Goal: Browse casually: Explore the website without a specific task or goal

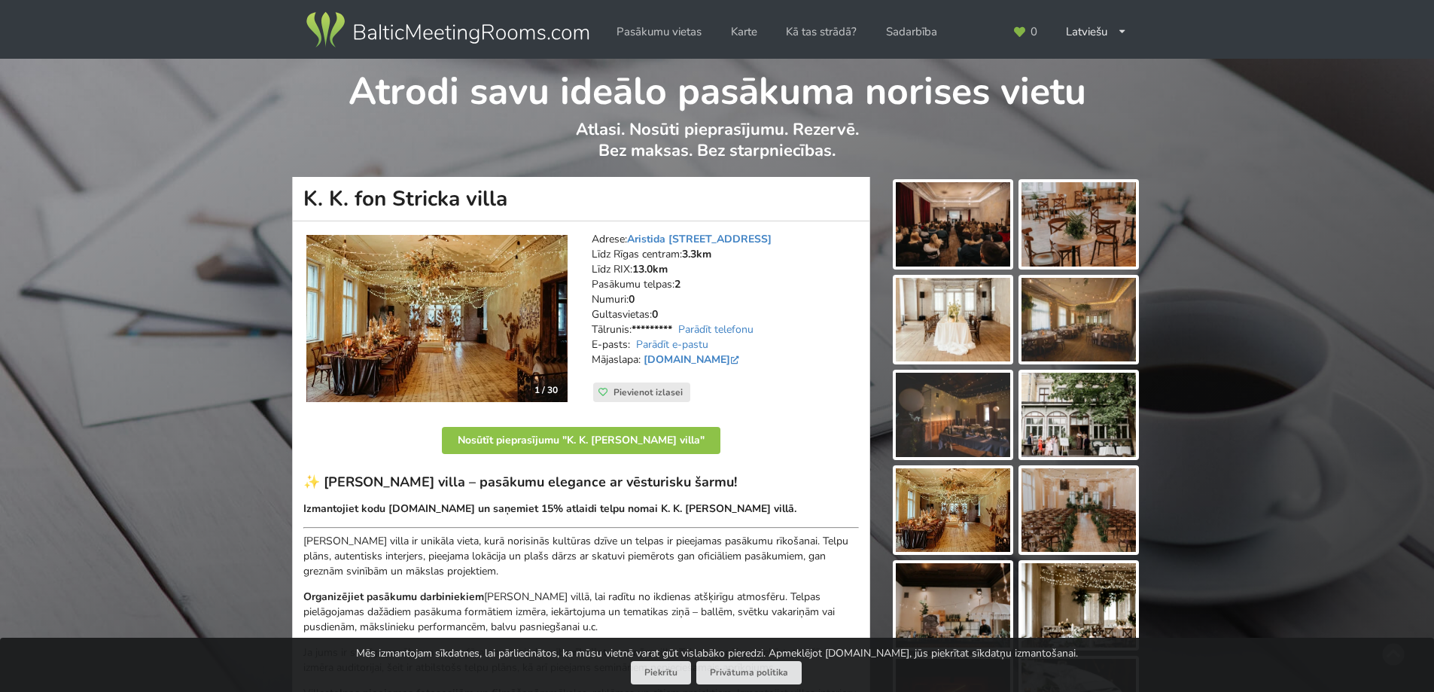
click at [462, 338] on img at bounding box center [436, 318] width 261 height 167
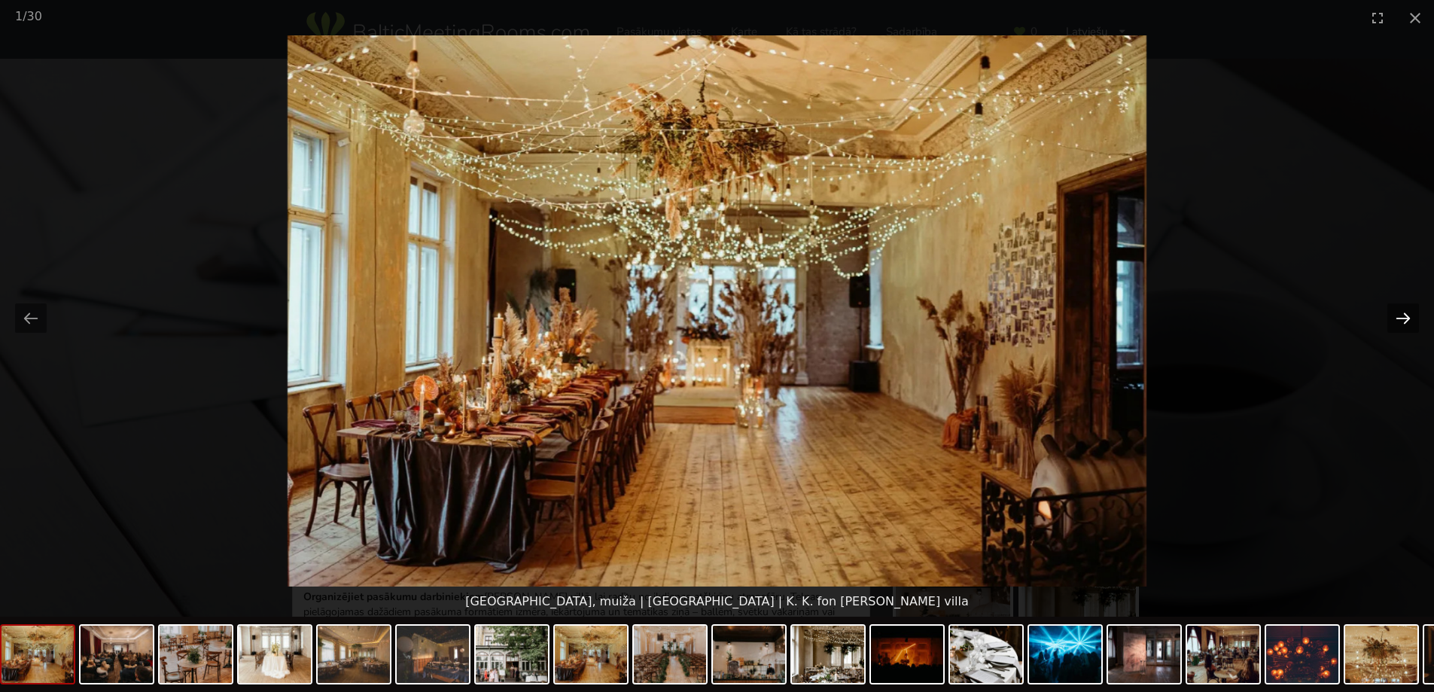
click at [1401, 321] on button "Next slide" at bounding box center [1403, 317] width 32 height 29
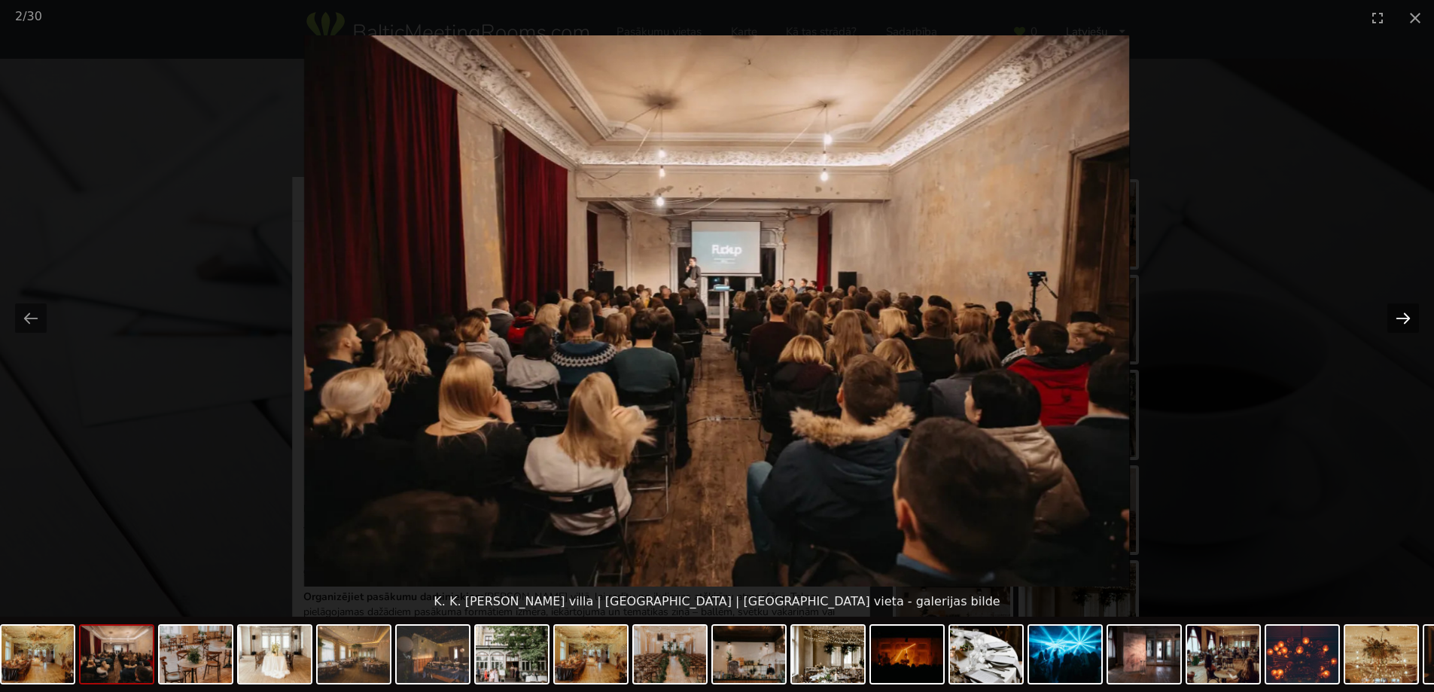
click at [1400, 321] on button "Next slide" at bounding box center [1403, 317] width 32 height 29
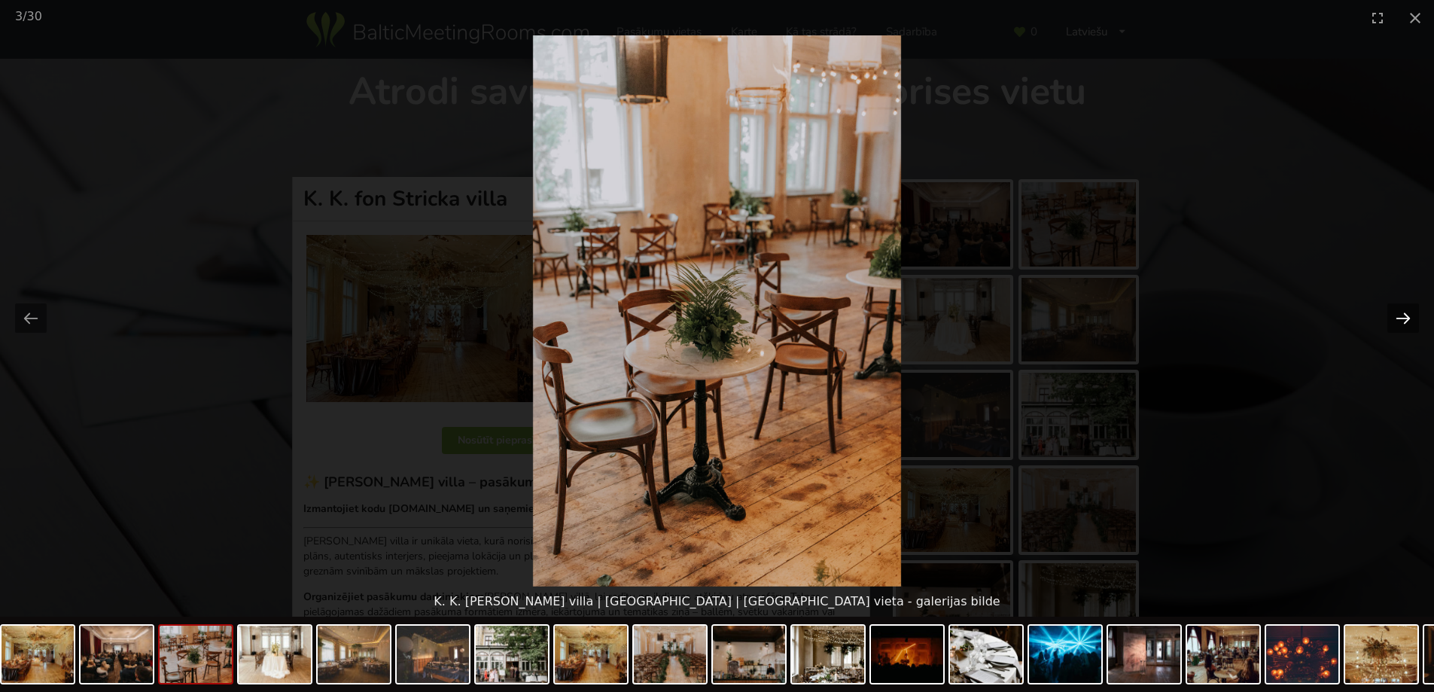
click at [1400, 321] on button "Next slide" at bounding box center [1403, 317] width 32 height 29
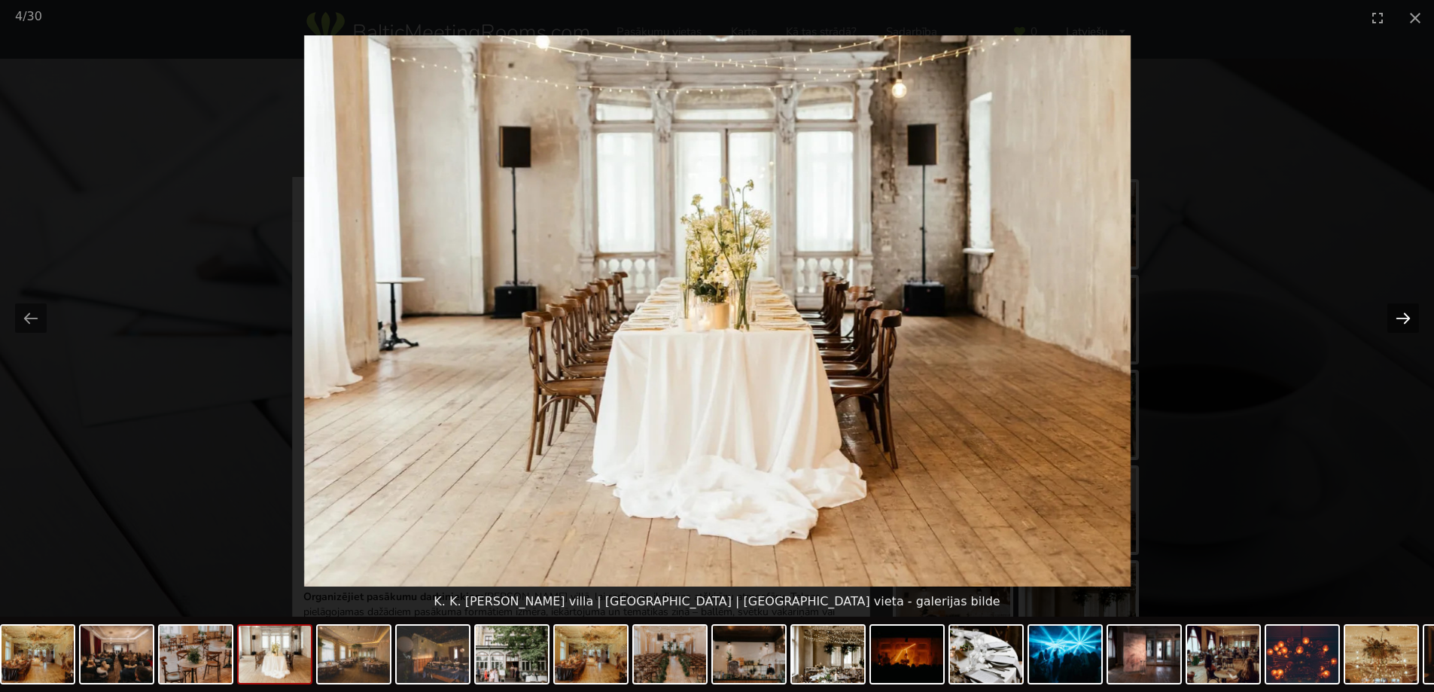
click at [1400, 321] on button "Next slide" at bounding box center [1403, 317] width 32 height 29
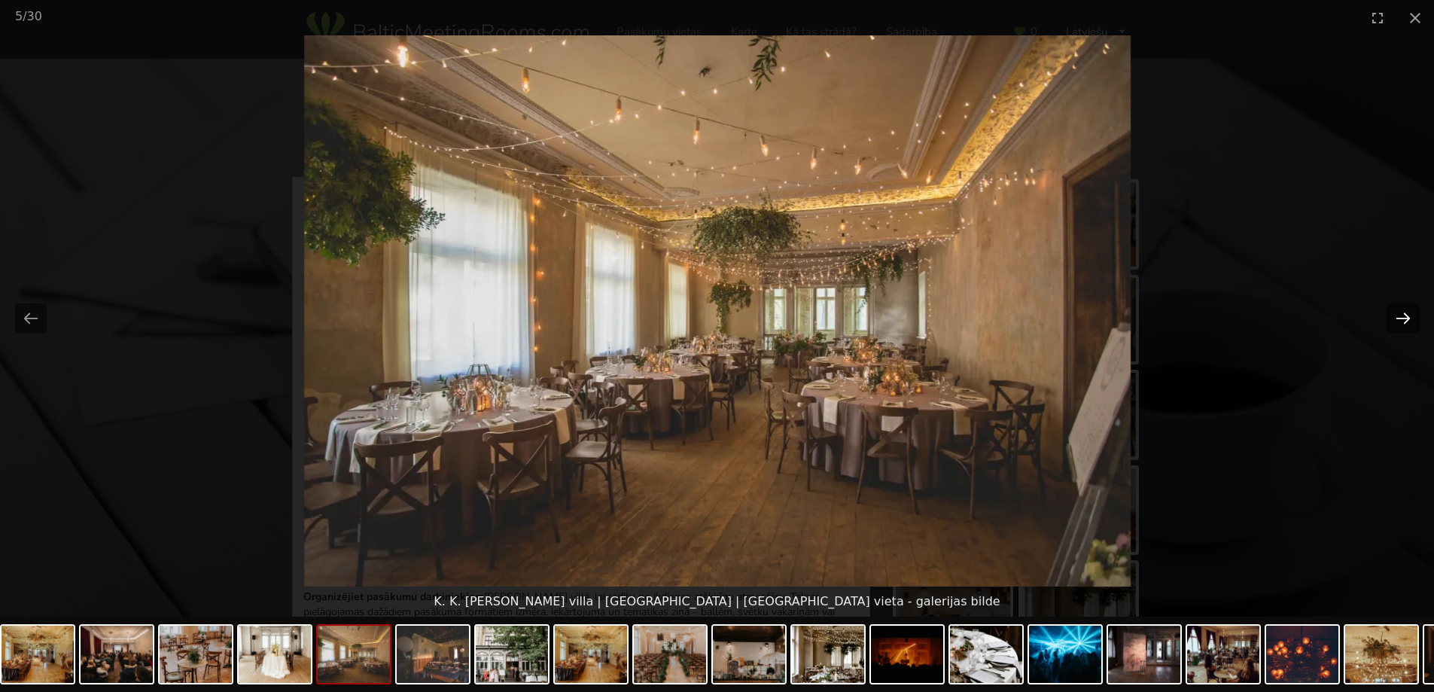
click at [1400, 321] on button "Next slide" at bounding box center [1403, 317] width 32 height 29
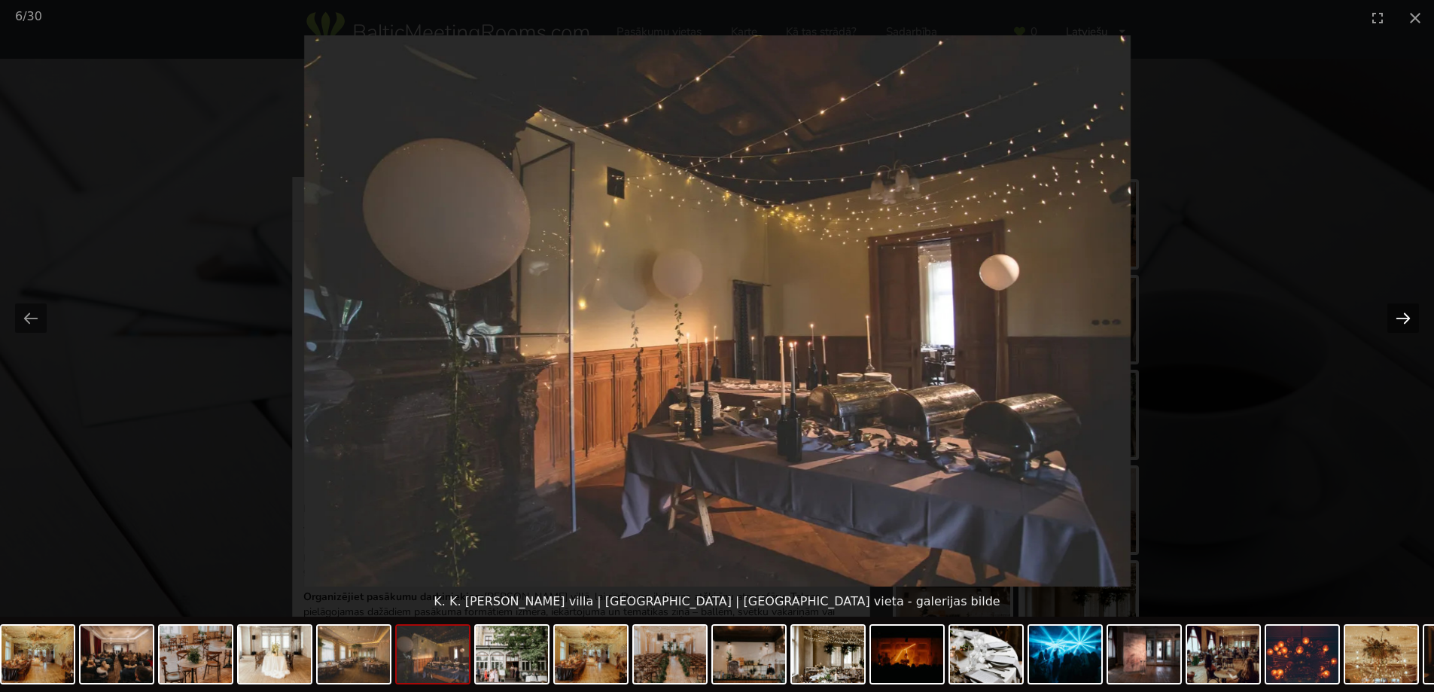
click at [1400, 321] on button "Next slide" at bounding box center [1403, 317] width 32 height 29
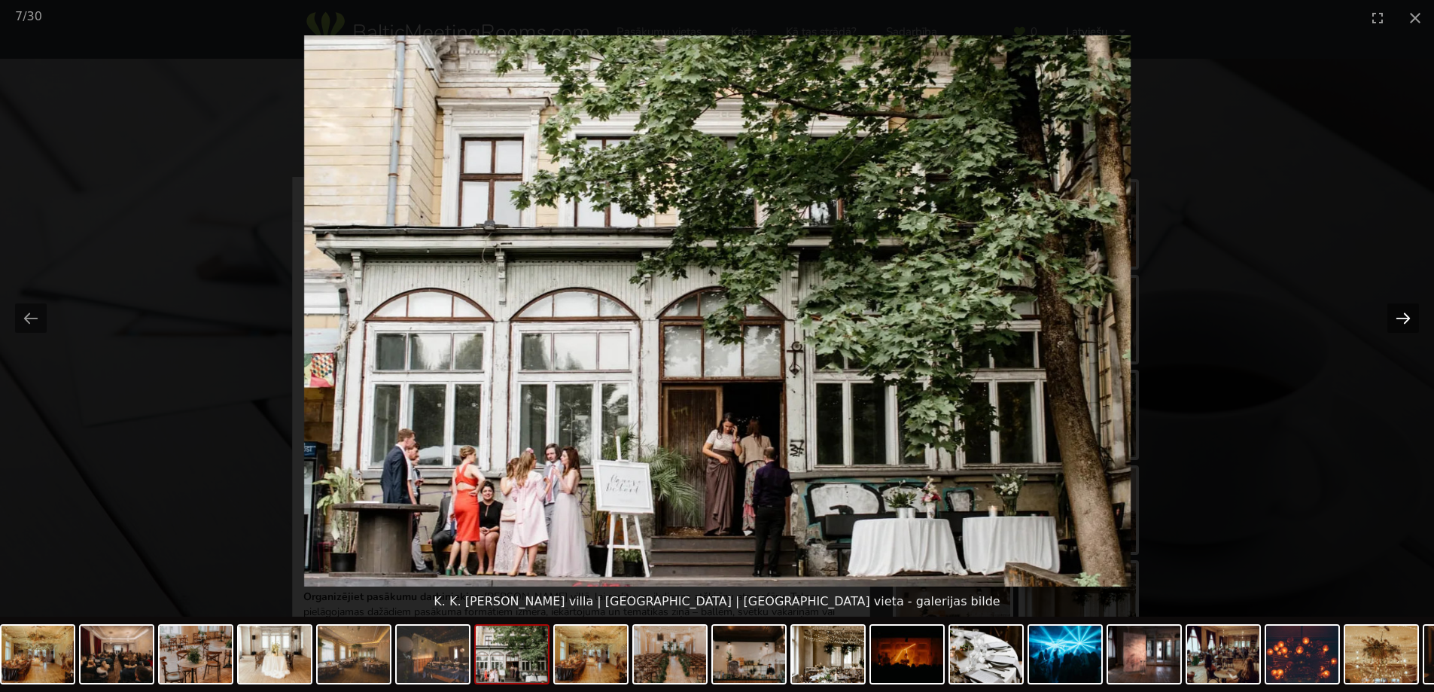
click at [1400, 321] on button "Next slide" at bounding box center [1403, 317] width 32 height 29
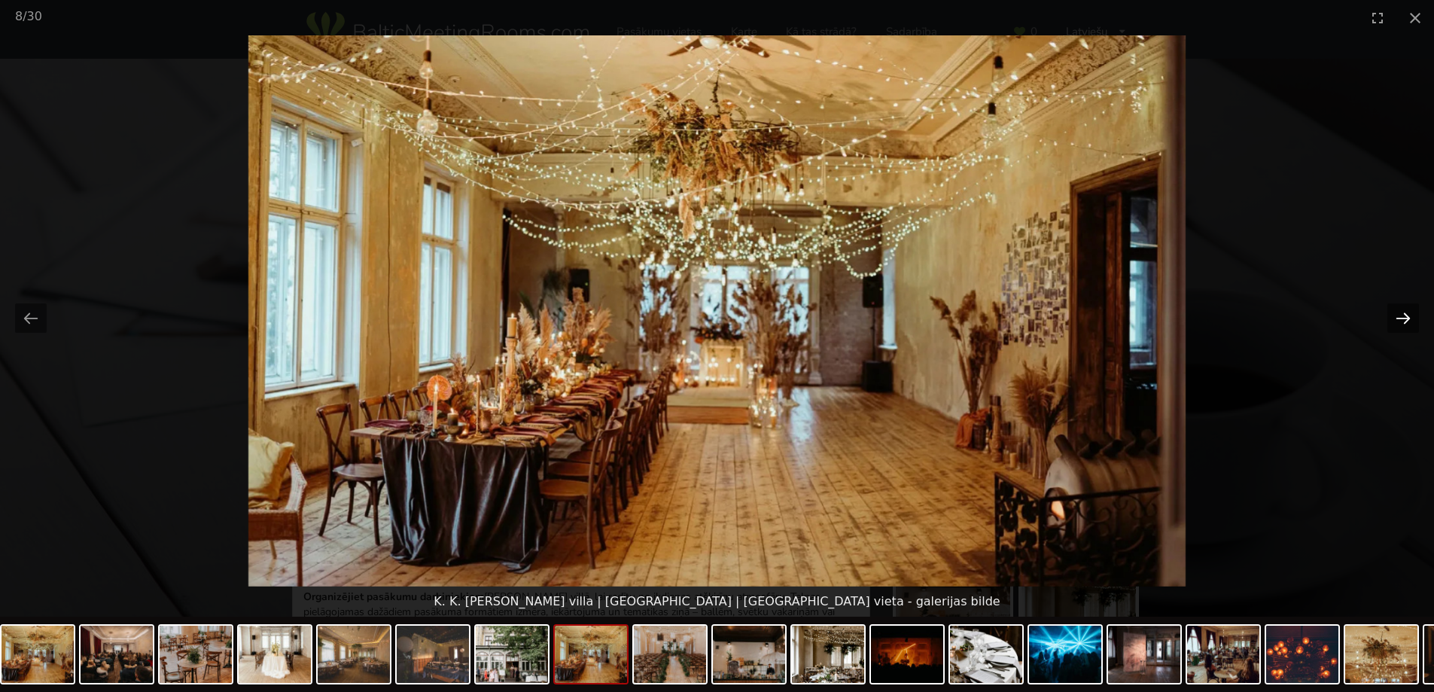
click at [1400, 321] on button "Next slide" at bounding box center [1403, 317] width 32 height 29
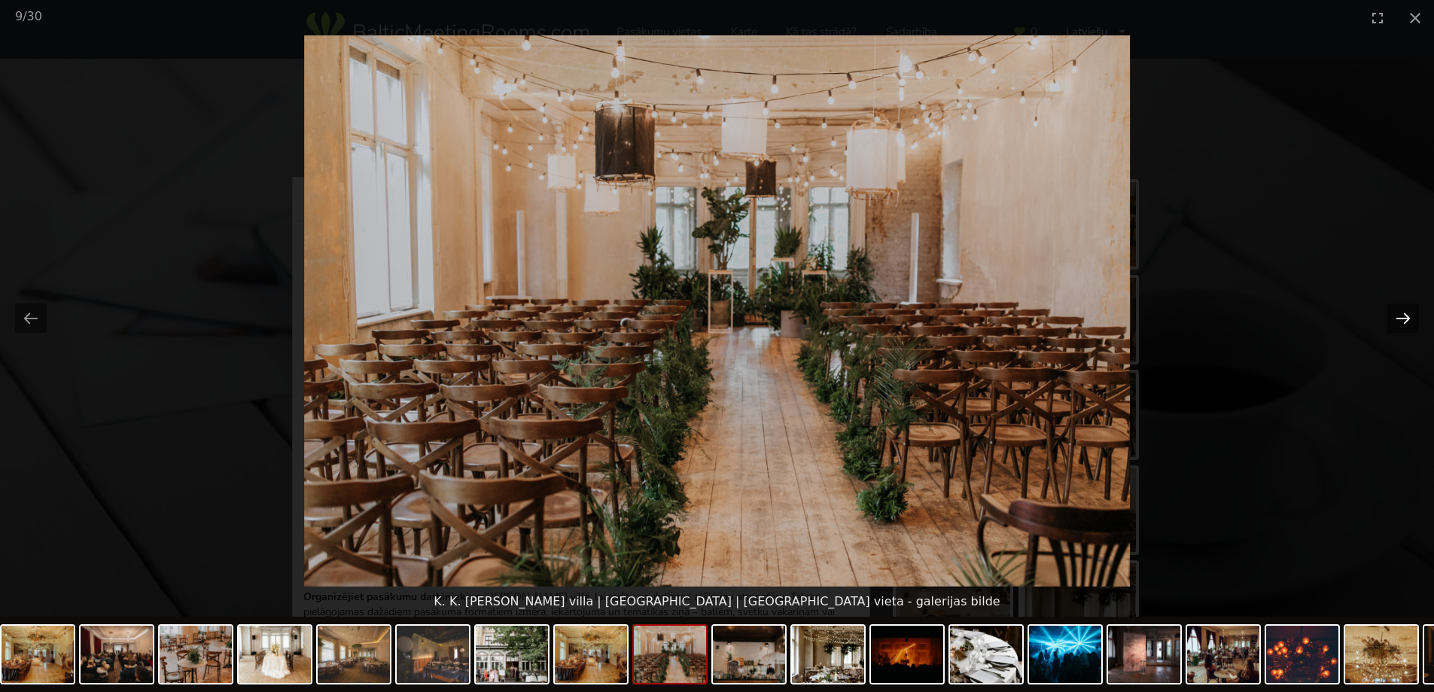
click at [1400, 320] on button "Next slide" at bounding box center [1403, 317] width 32 height 29
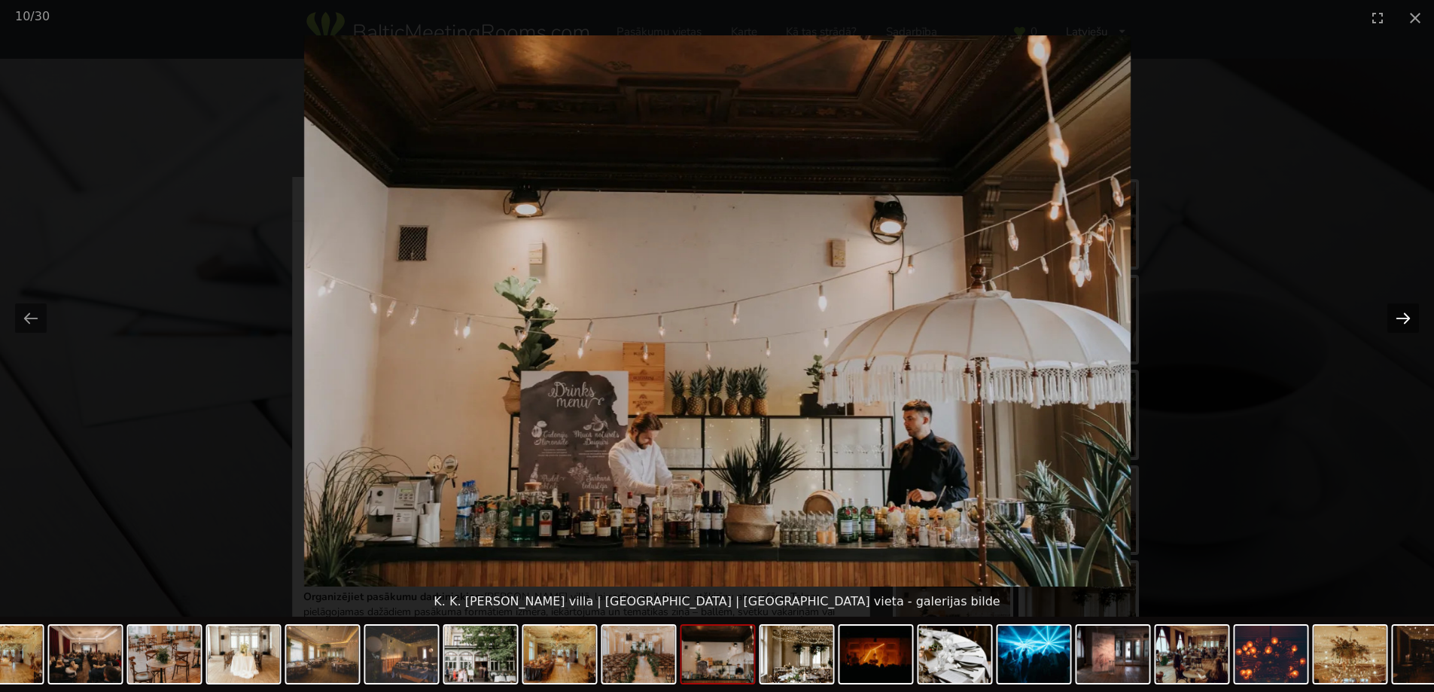
click at [1400, 320] on button "Next slide" at bounding box center [1403, 317] width 32 height 29
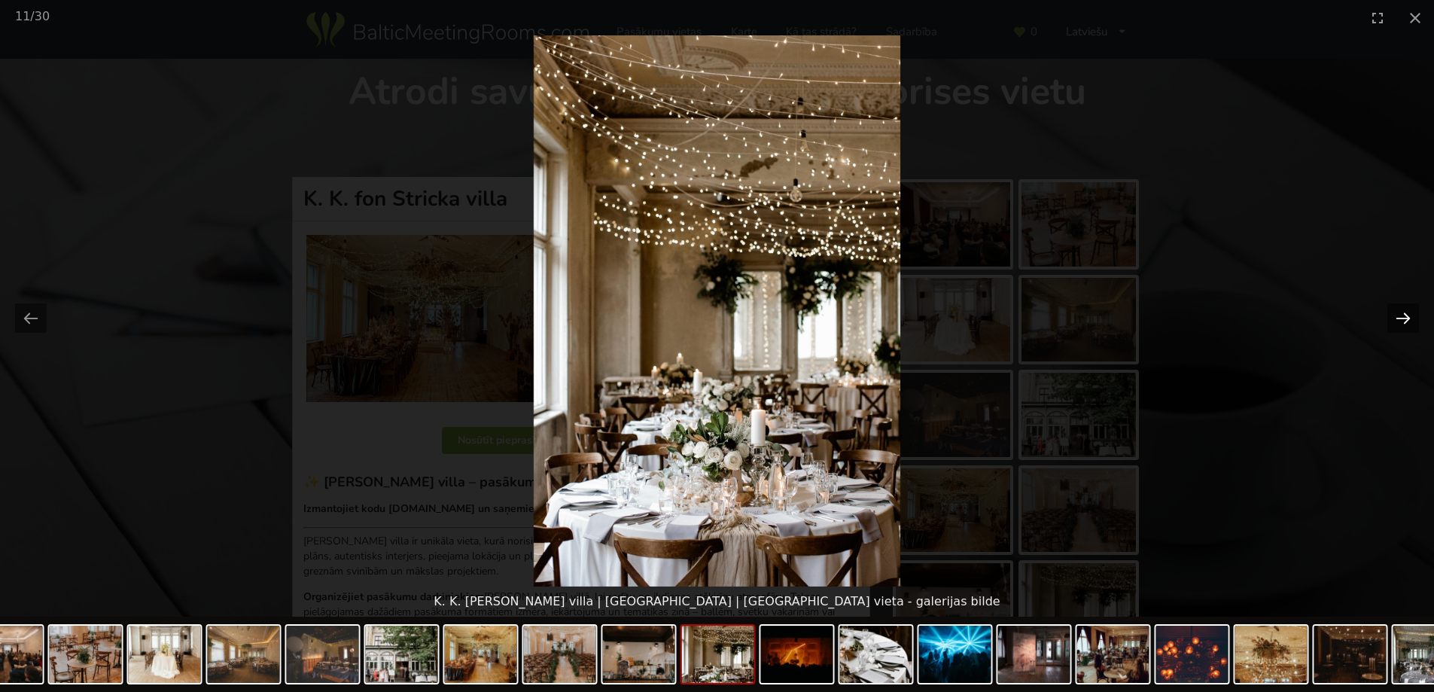
click at [1400, 320] on button "Next slide" at bounding box center [1403, 317] width 32 height 29
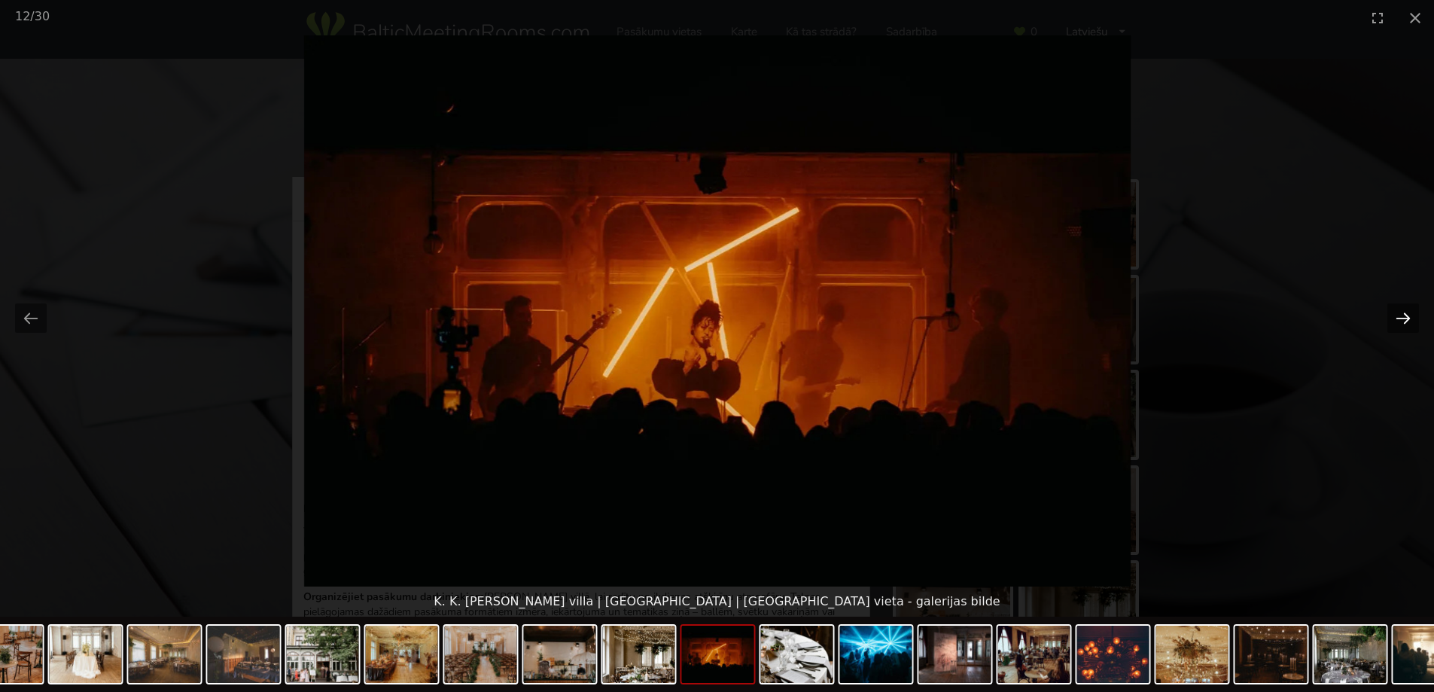
click at [1400, 320] on button "Next slide" at bounding box center [1403, 317] width 32 height 29
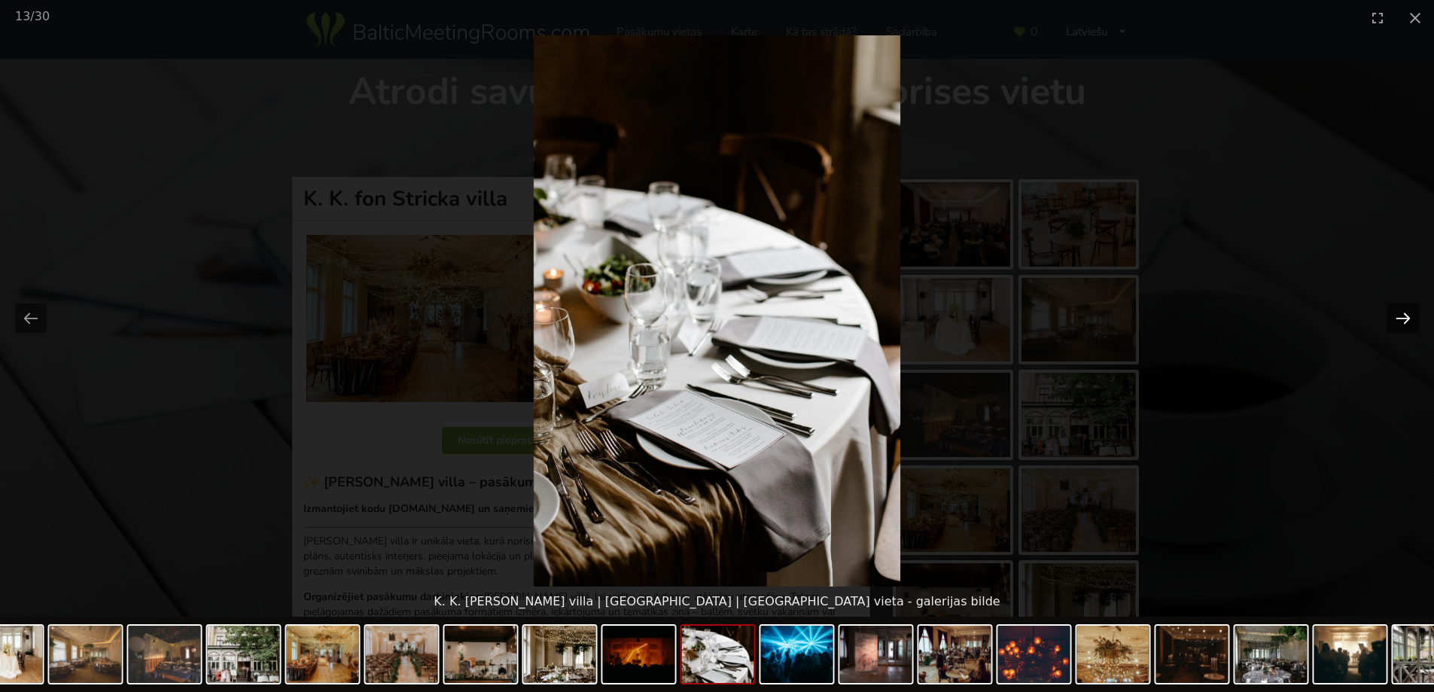
click at [1400, 320] on button "Next slide" at bounding box center [1403, 317] width 32 height 29
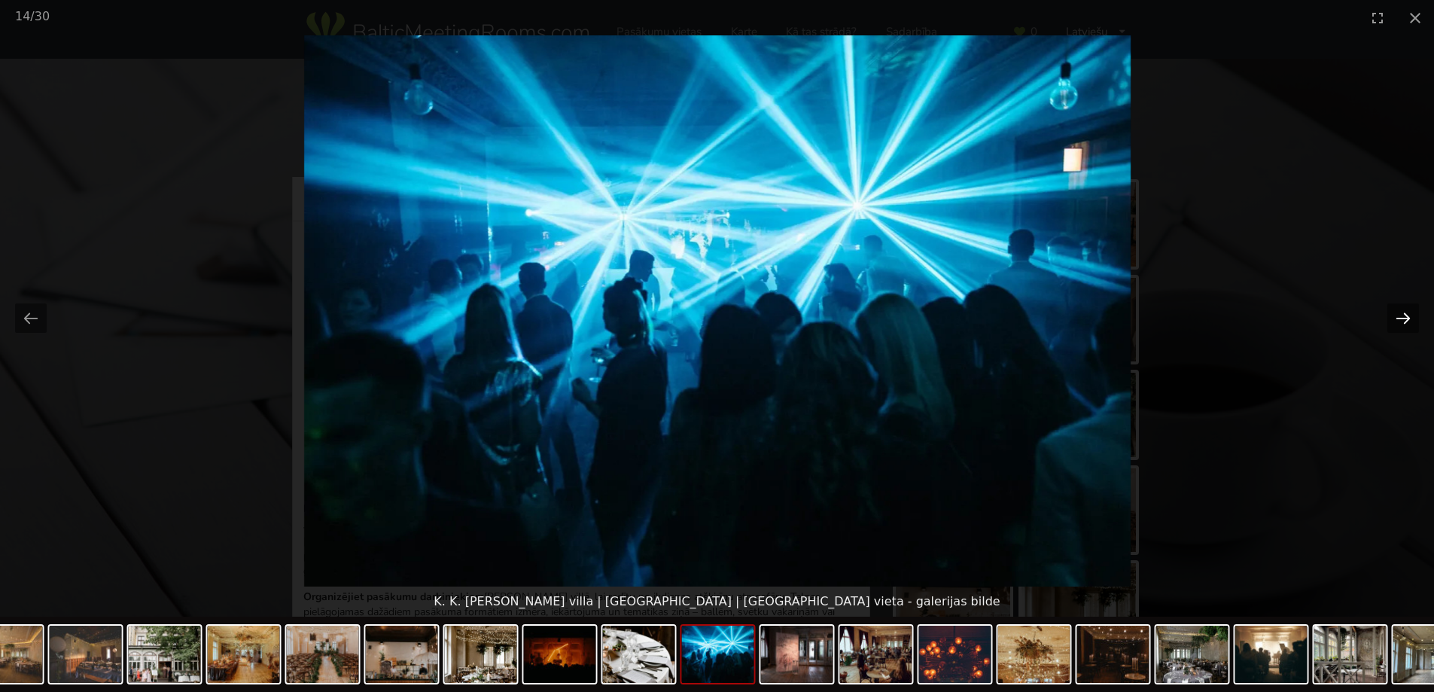
click at [1400, 320] on button "Next slide" at bounding box center [1403, 317] width 32 height 29
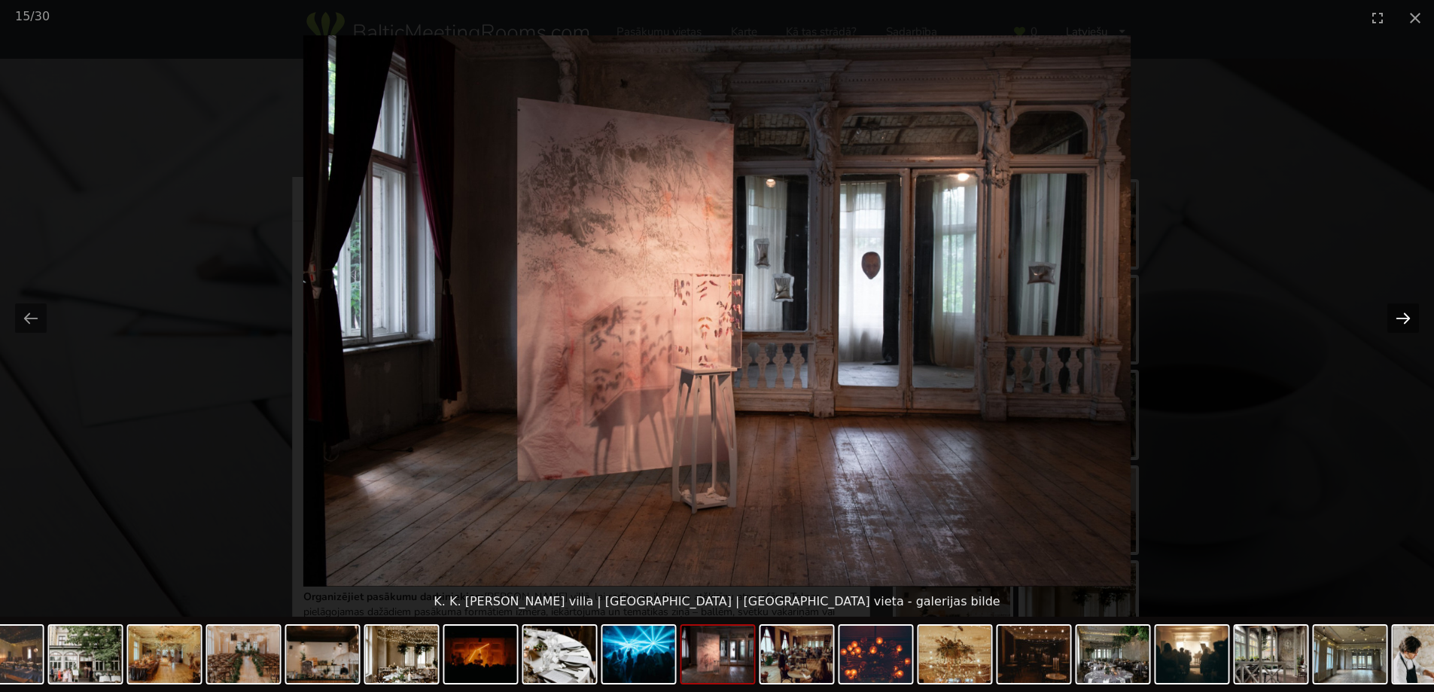
click at [1400, 320] on button "Next slide" at bounding box center [1403, 317] width 32 height 29
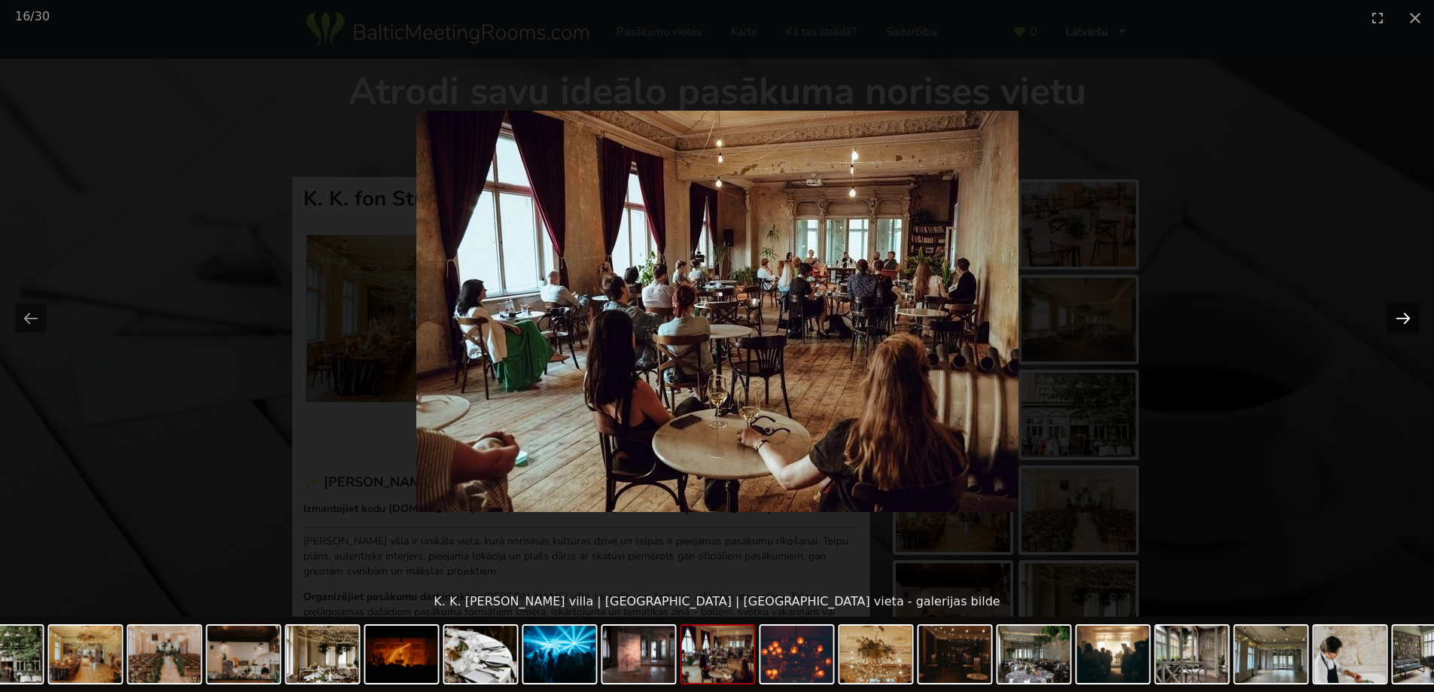
click at [1400, 320] on button "Next slide" at bounding box center [1403, 317] width 32 height 29
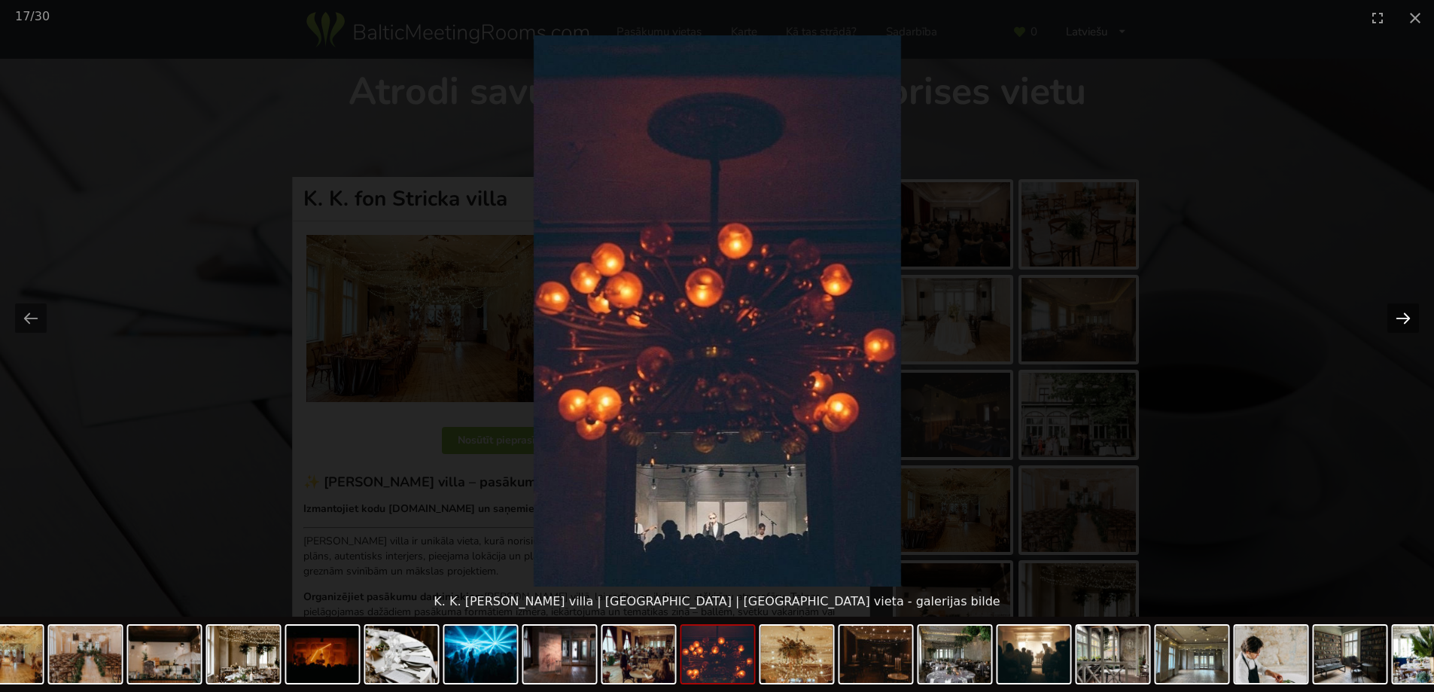
click at [1399, 315] on button "Next slide" at bounding box center [1403, 317] width 32 height 29
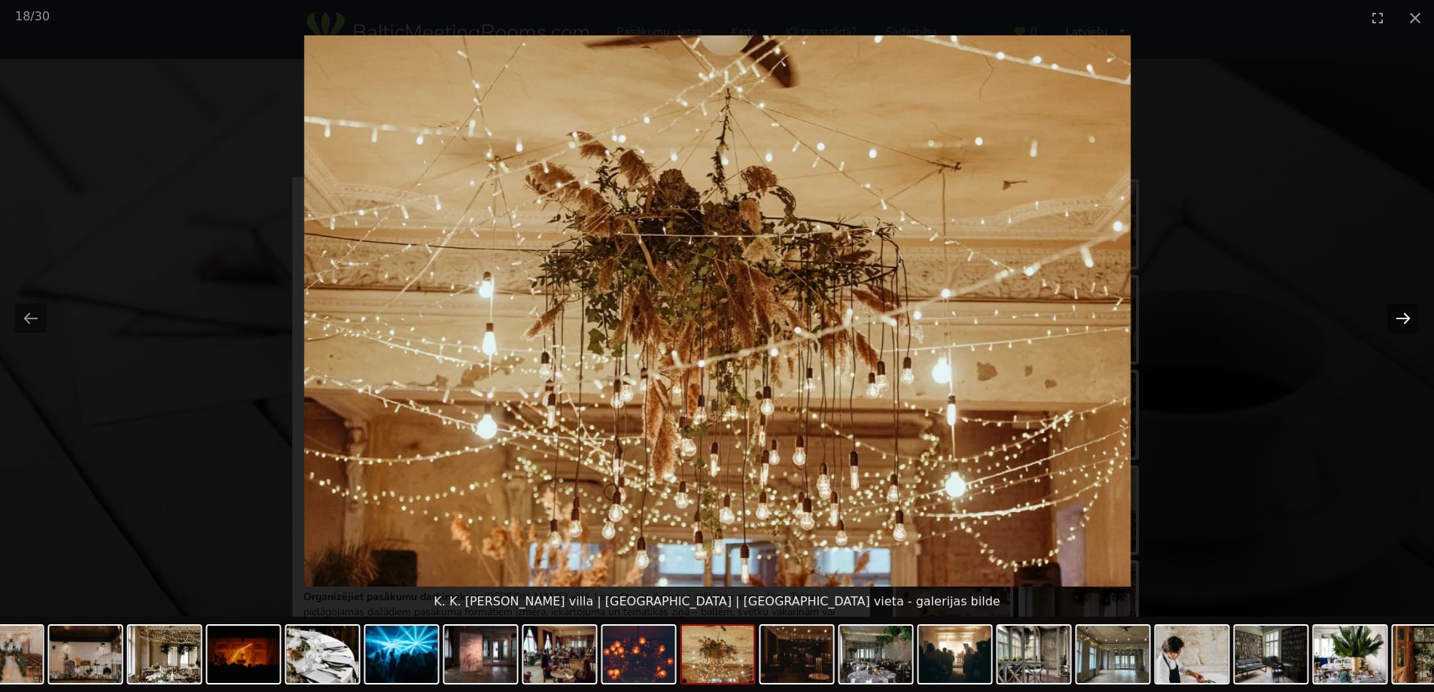
click at [1400, 315] on button "Next slide" at bounding box center [1403, 317] width 32 height 29
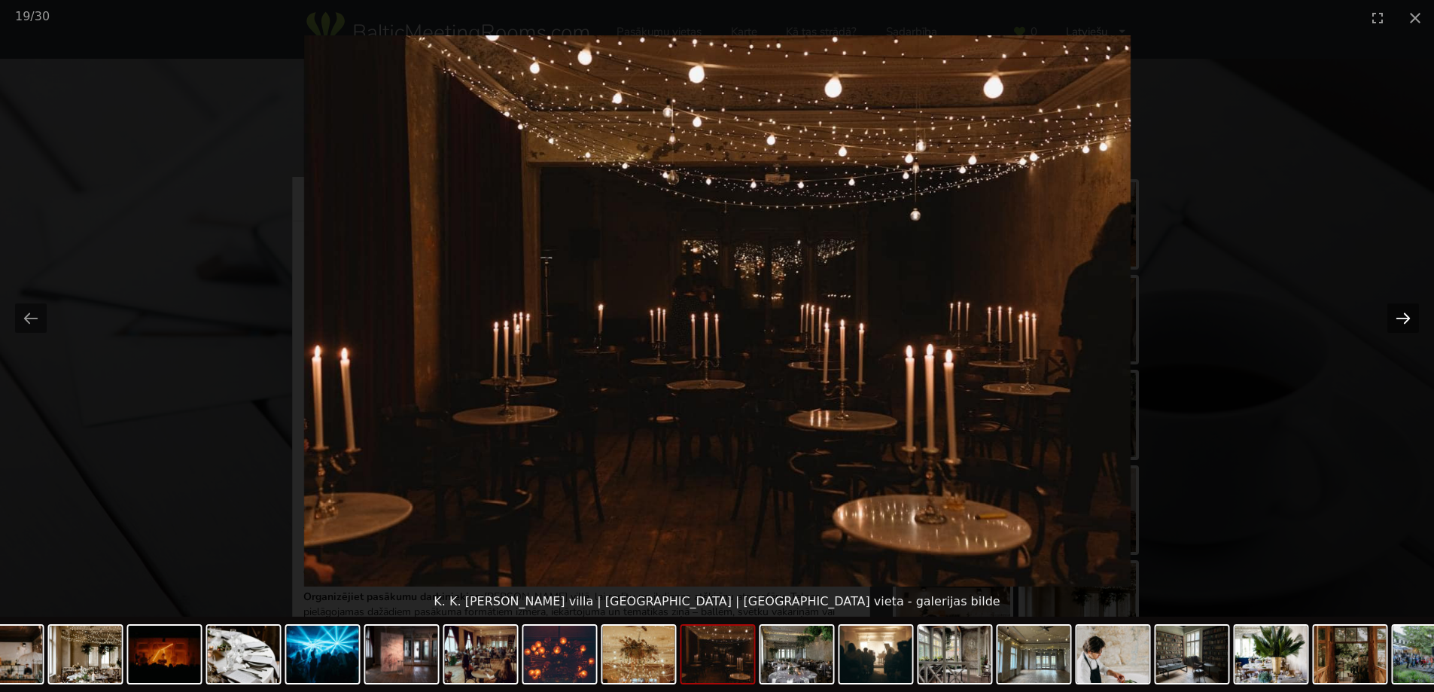
click at [1400, 315] on button "Next slide" at bounding box center [1403, 317] width 32 height 29
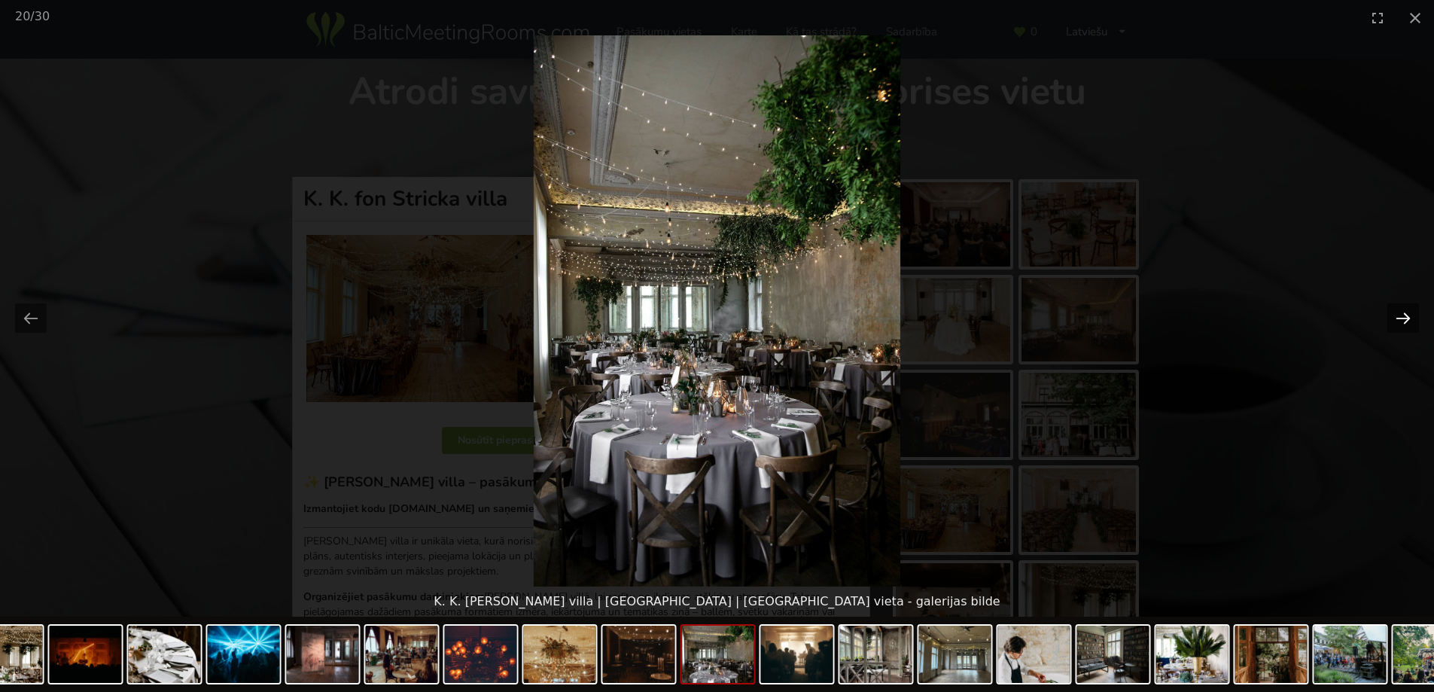
click at [1400, 314] on button "Next slide" at bounding box center [1403, 317] width 32 height 29
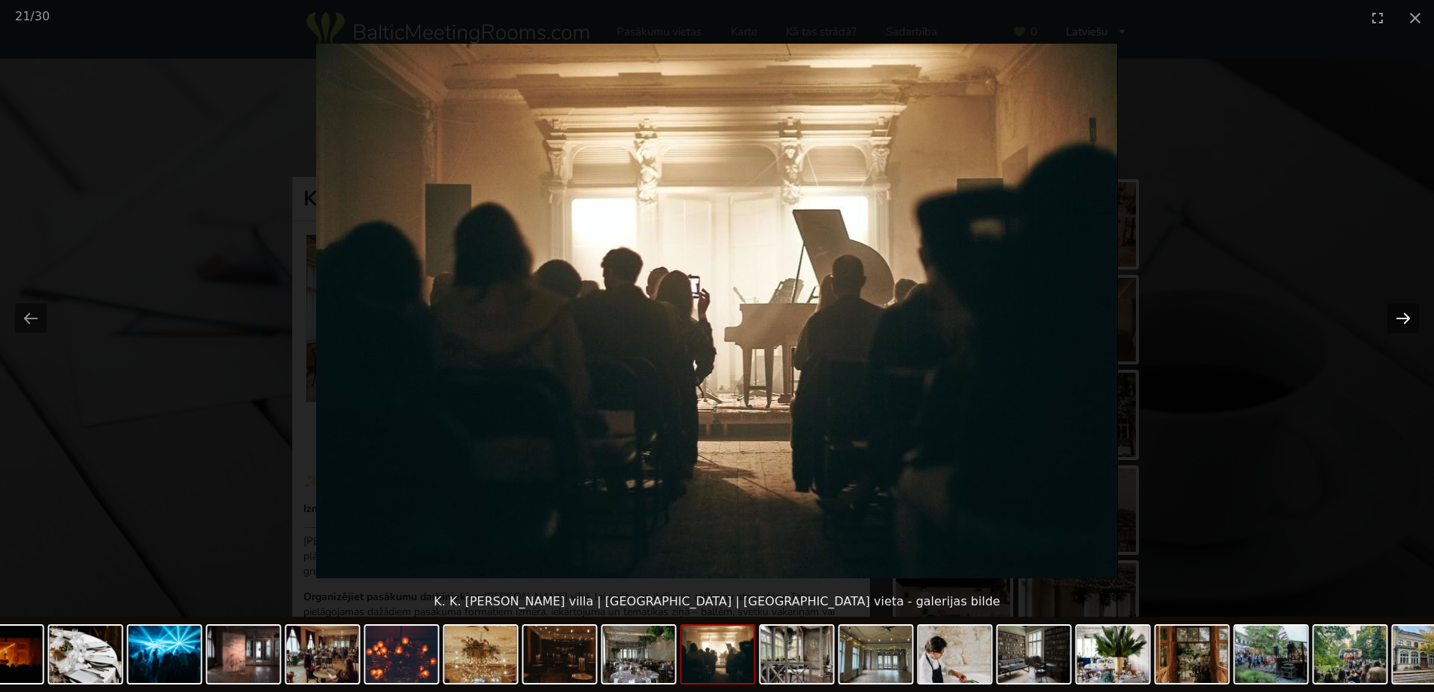
click at [1400, 314] on button "Next slide" at bounding box center [1403, 317] width 32 height 29
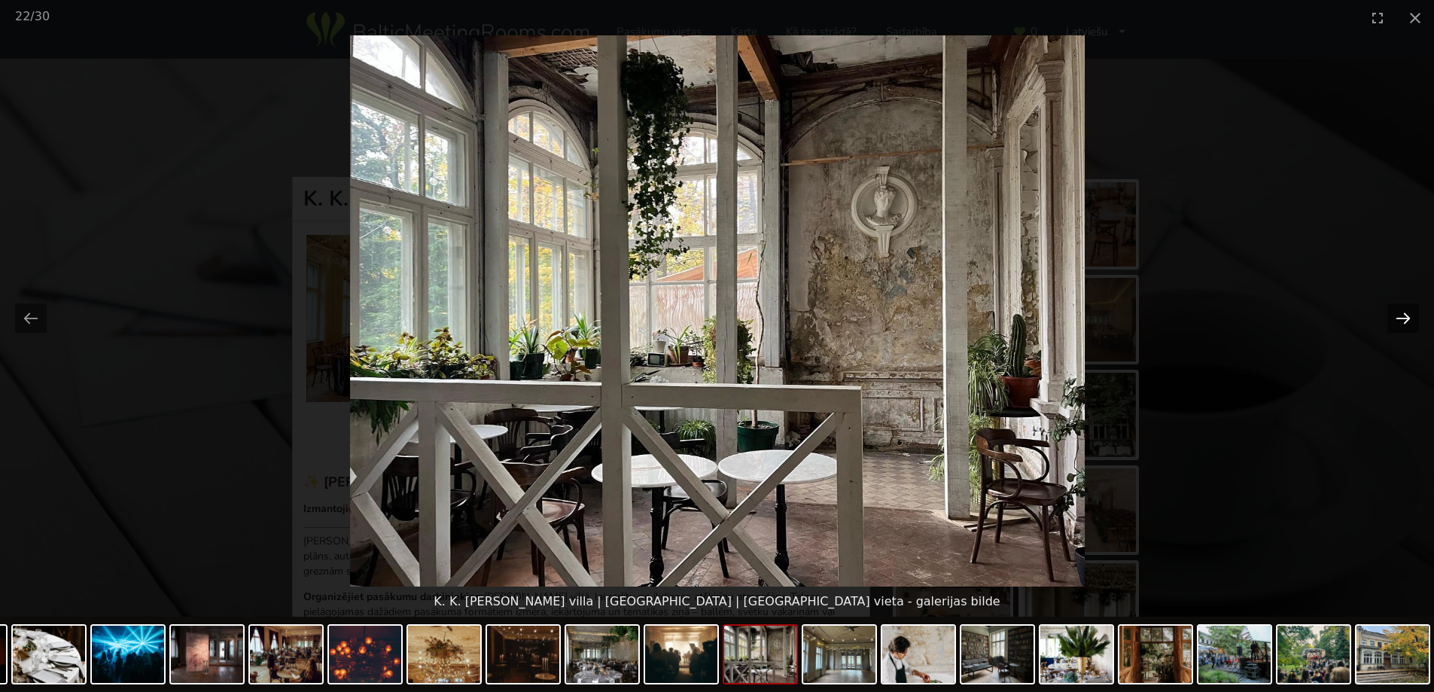
click at [1400, 314] on button "Next slide" at bounding box center [1403, 317] width 32 height 29
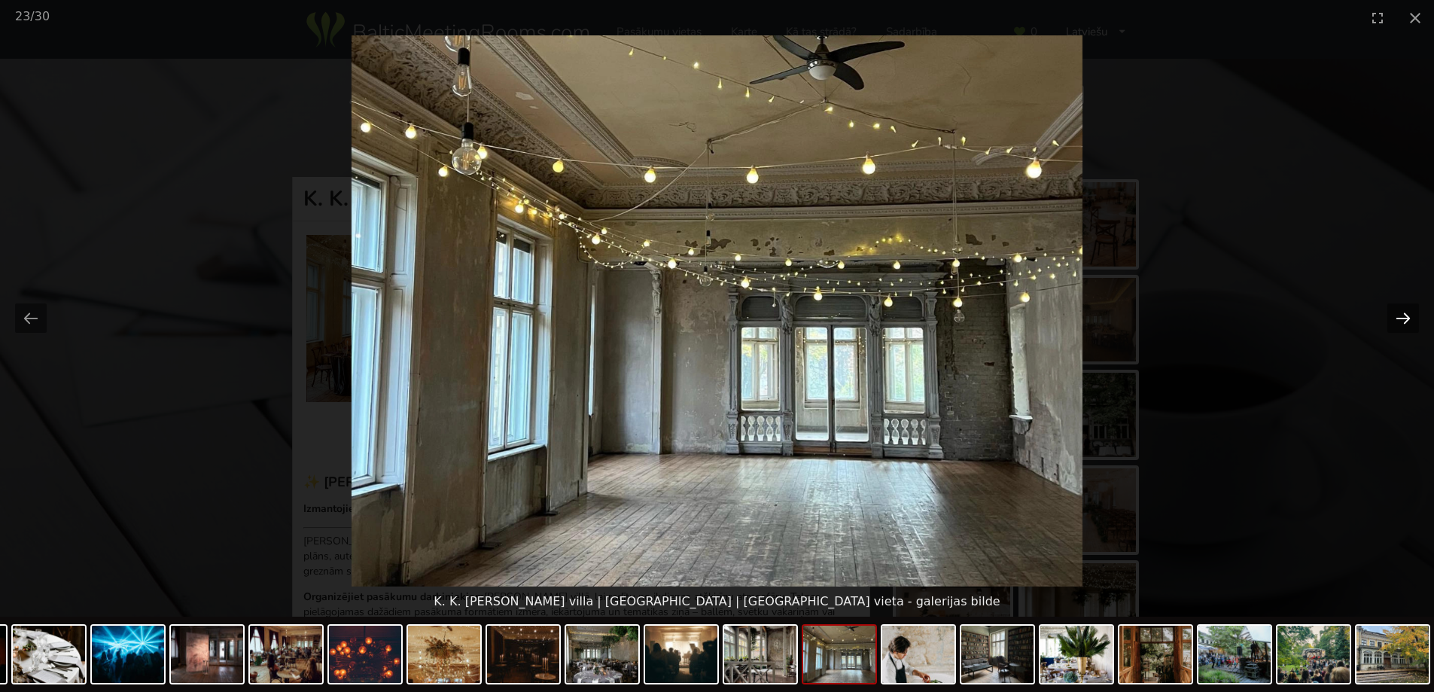
click at [1400, 314] on button "Next slide" at bounding box center [1403, 317] width 32 height 29
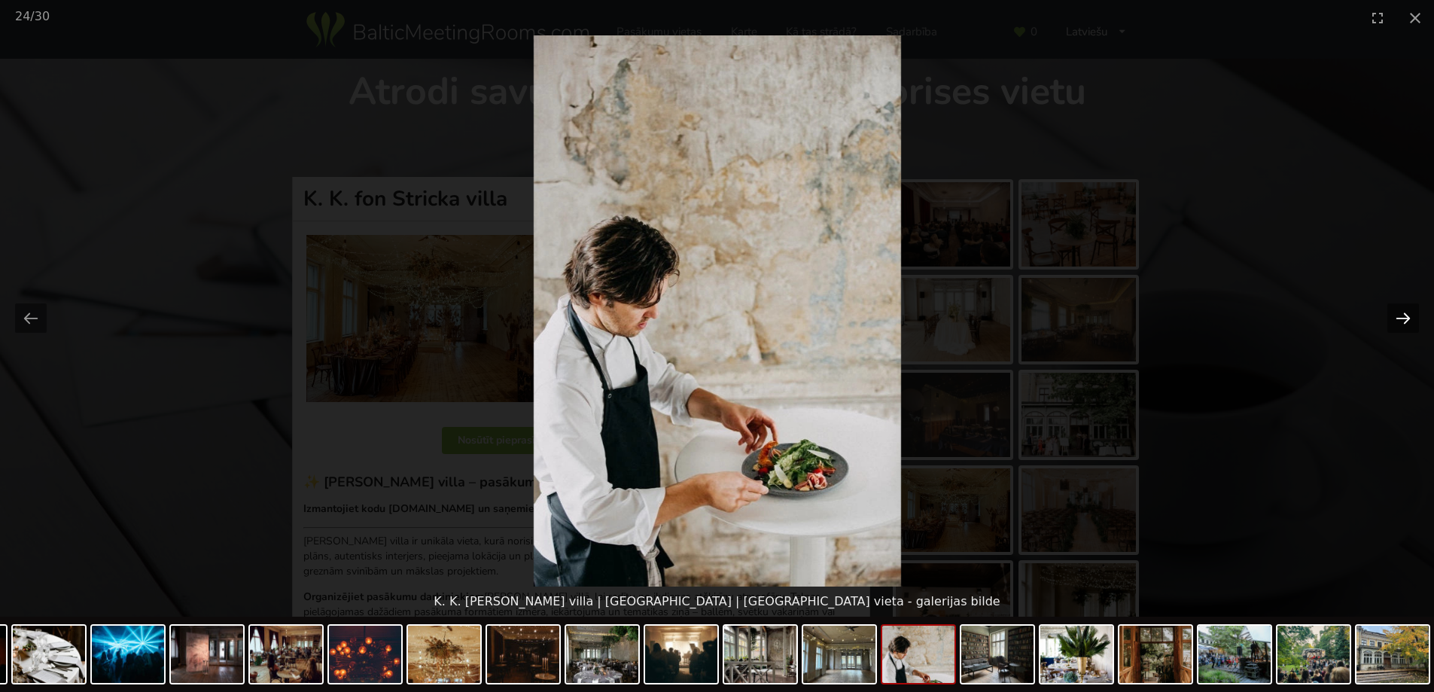
click at [1400, 314] on button "Next slide" at bounding box center [1403, 317] width 32 height 29
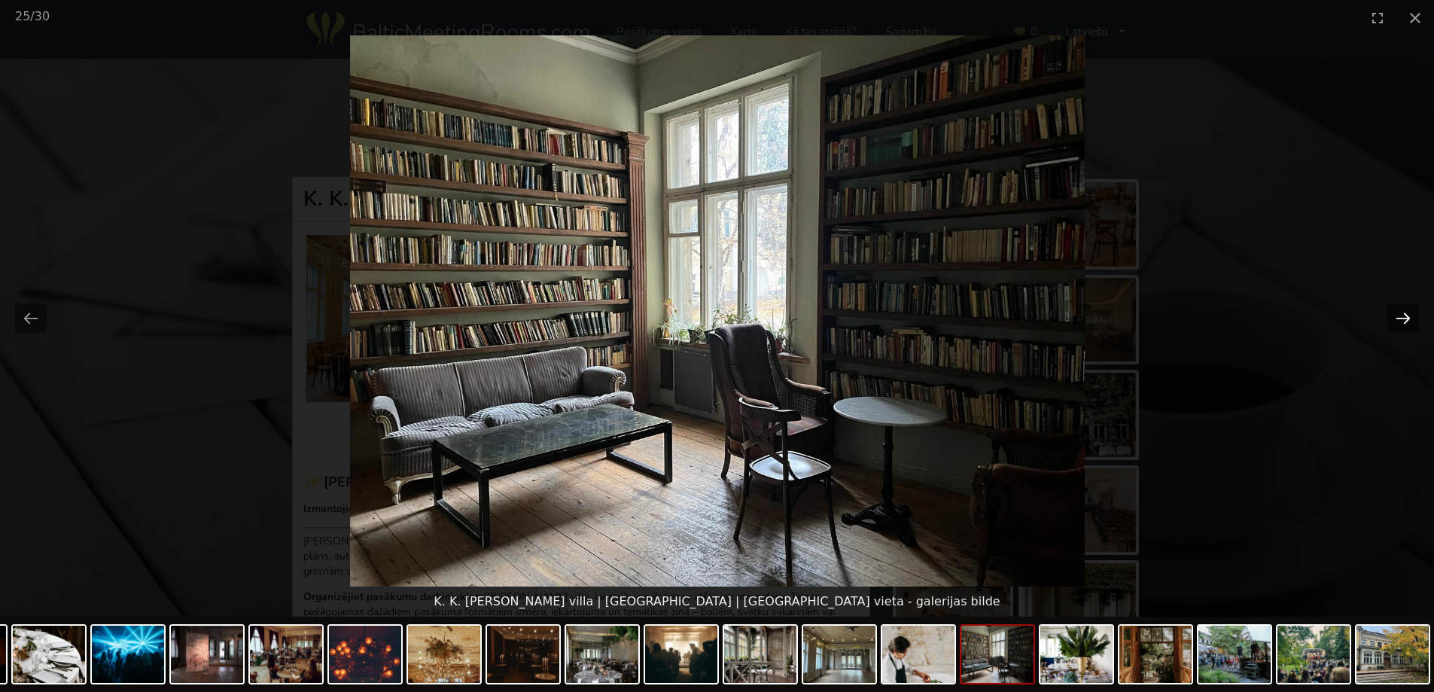
click at [1400, 314] on button "Next slide" at bounding box center [1403, 317] width 32 height 29
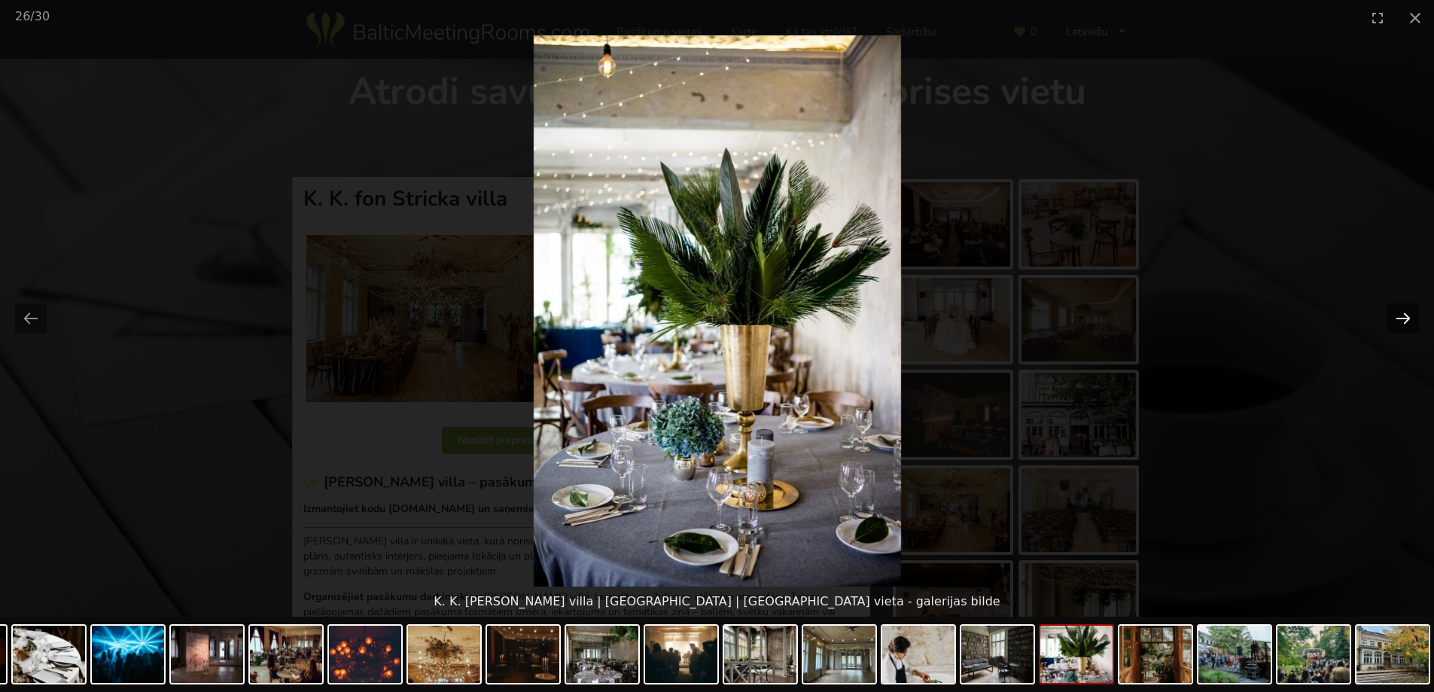
click at [1400, 314] on button "Next slide" at bounding box center [1403, 317] width 32 height 29
